Goal: Information Seeking & Learning: Find specific page/section

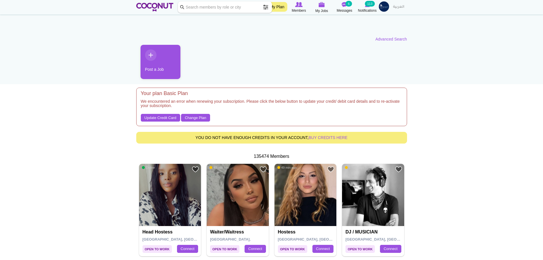
scroll to position [29, 0]
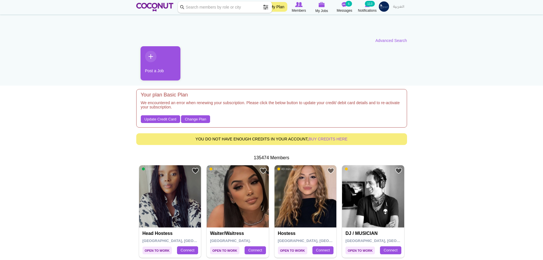
click at [235, 5] on input "Keyword" at bounding box center [225, 6] width 94 height 11
type input "receptionist"
click button "Search" at bounding box center [0, 0] width 0 height 0
click at [389, 40] on link "Advanced Search" at bounding box center [392, 41] width 32 height 6
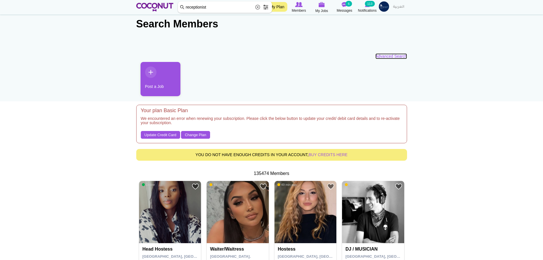
scroll to position [0, 0]
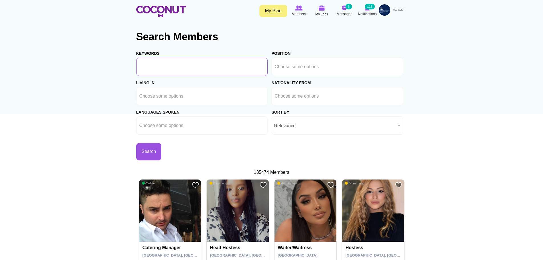
drag, startPoint x: 203, startPoint y: 68, endPoint x: 308, endPoint y: 66, distance: 105.0
click at [204, 68] on input "Keywords" at bounding box center [201, 67] width 131 height 18
click at [324, 64] on input "text" at bounding box center [300, 66] width 51 height 5
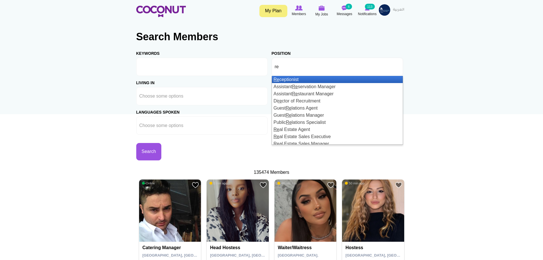
type input "re"
click at [301, 80] on li "Re ceptionist" at bounding box center [337, 79] width 131 height 7
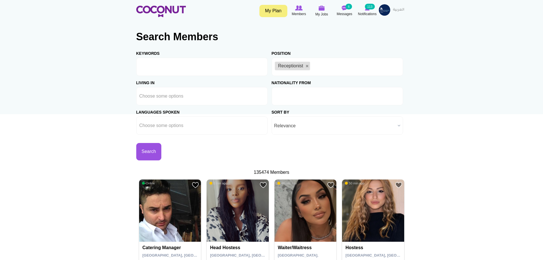
click at [287, 99] on li at bounding box center [300, 96] width 51 height 12
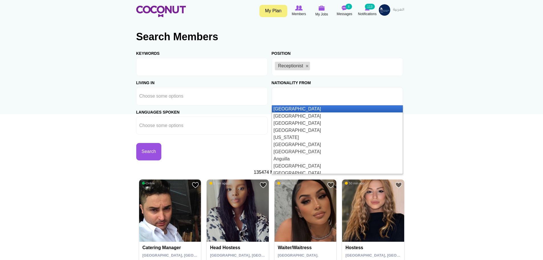
click at [287, 98] on input "text" at bounding box center [300, 96] width 51 height 5
type input "Choose some options"
click at [212, 114] on div "Languages Spoken Abkhazian Afar Afrikaans Akan Albanian Amharic Arabic Armenian…" at bounding box center [203, 119] width 135 height 29
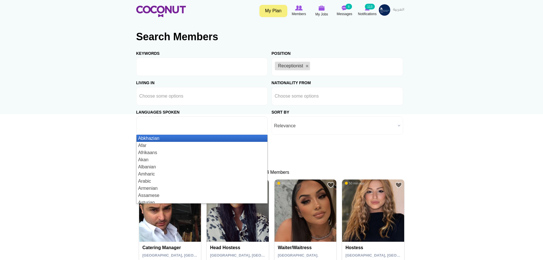
click at [211, 120] on ul at bounding box center [201, 125] width 131 height 18
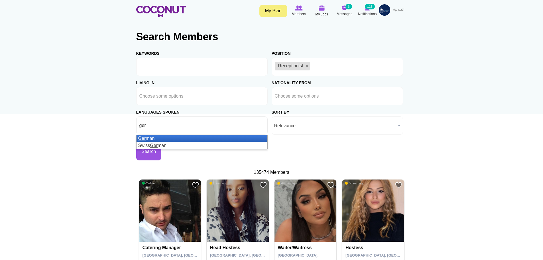
type input "ger"
click at [181, 138] on li "Ger man" at bounding box center [202, 138] width 131 height 7
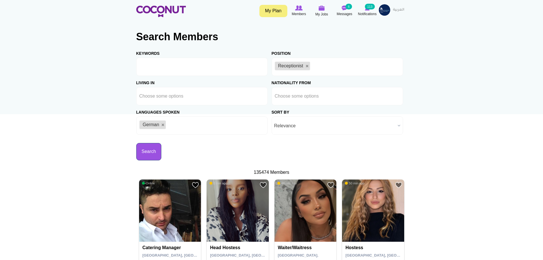
click at [145, 148] on button "Search" at bounding box center [148, 151] width 25 height 17
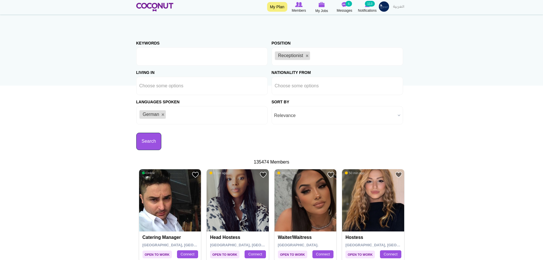
scroll to position [43, 0]
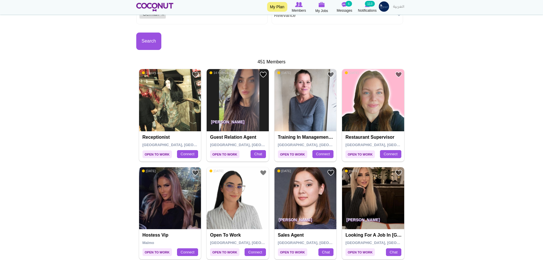
scroll to position [143, 0]
